Goal: Information Seeking & Learning: Check status

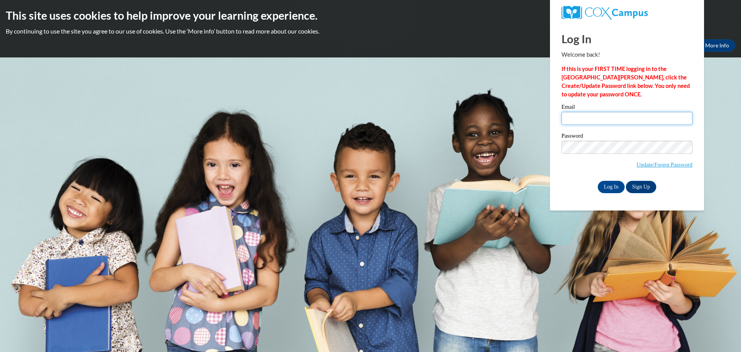
type input "[PERSON_NAME][EMAIL_ADDRESS][PERSON_NAME][DOMAIN_NAME]"
click at [601, 121] on input "[PERSON_NAME][EMAIL_ADDRESS][PERSON_NAME][DOMAIN_NAME]" at bounding box center [627, 118] width 131 height 13
click at [605, 190] on input "Log In" at bounding box center [611, 187] width 27 height 12
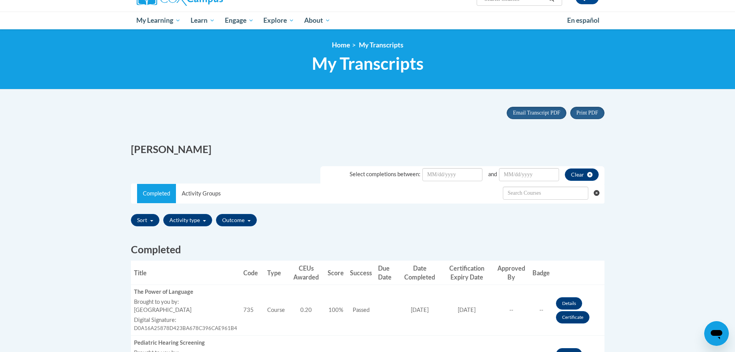
scroll to position [154, 0]
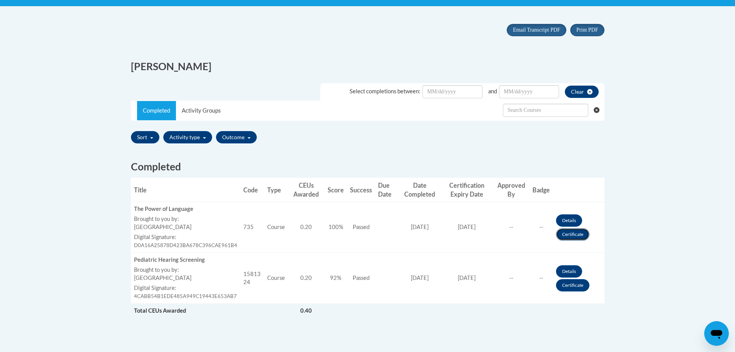
click at [570, 228] on link "Certificate" at bounding box center [573, 234] width 34 height 12
